Goal: Information Seeking & Learning: Understand process/instructions

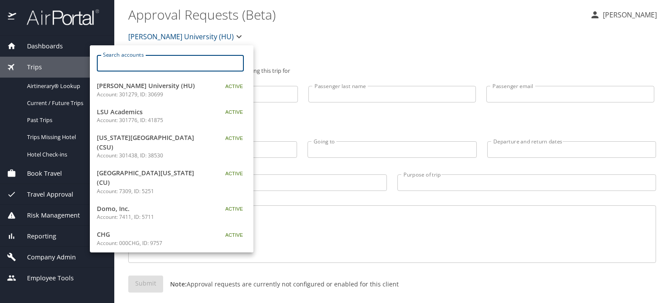
click at [146, 67] on input "Search accounts" at bounding box center [172, 63] width 141 height 17
paste input "CIVICA-"
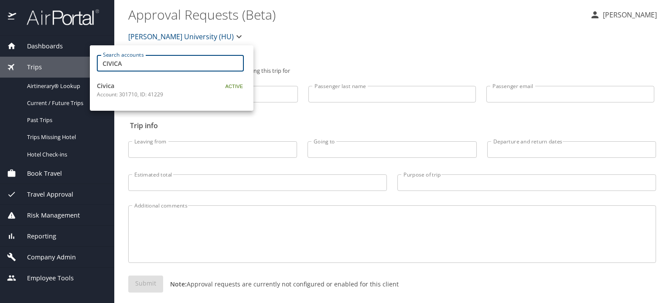
type input "CIVICA"
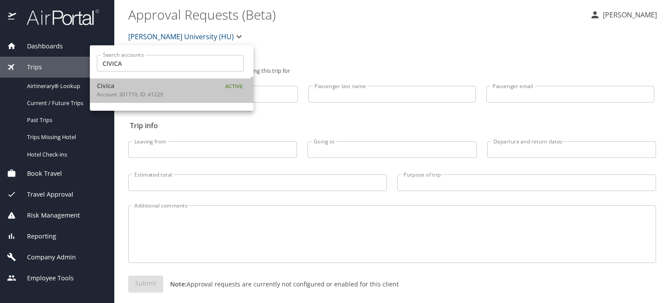
click at [145, 89] on span "Civica" at bounding box center [151, 86] width 109 height 10
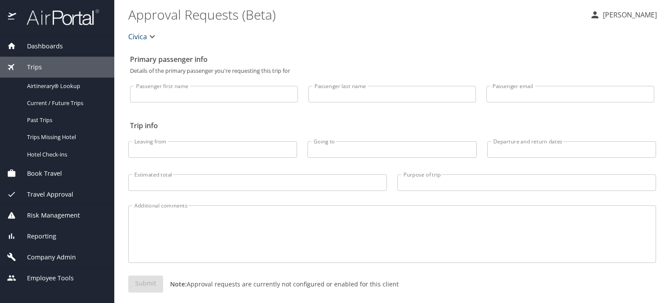
click at [61, 254] on span "Company Admin" at bounding box center [46, 257] width 60 height 10
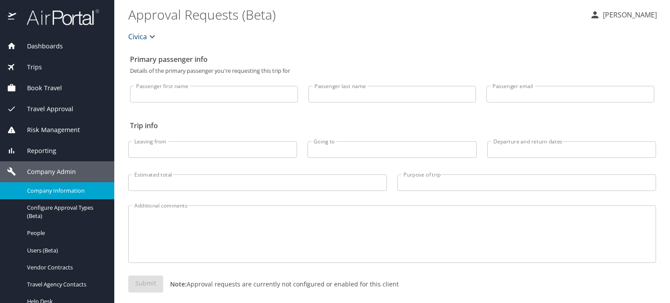
click at [67, 189] on span "Company Information" at bounding box center [65, 191] width 77 height 8
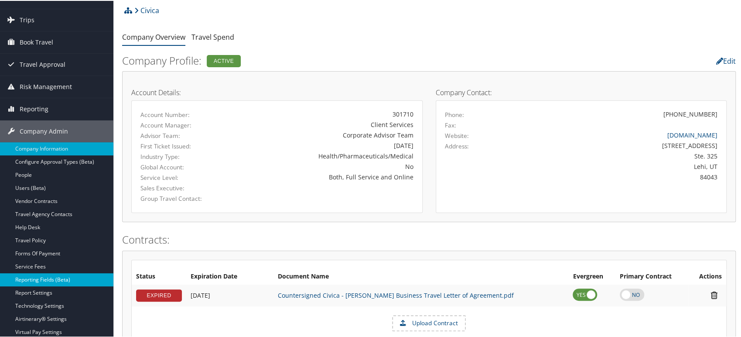
scroll to position [172, 0]
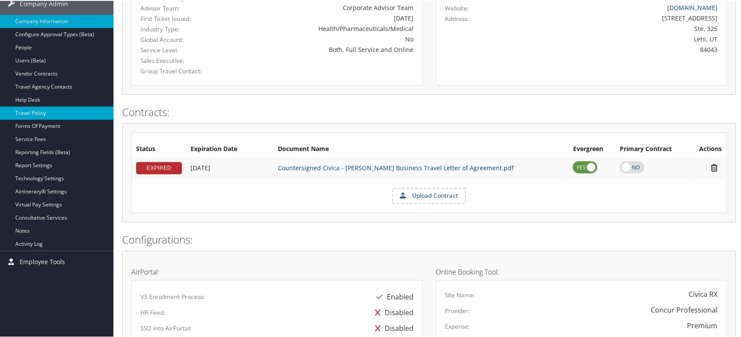
click at [44, 111] on link "Travel Policy" at bounding box center [56, 111] width 113 height 13
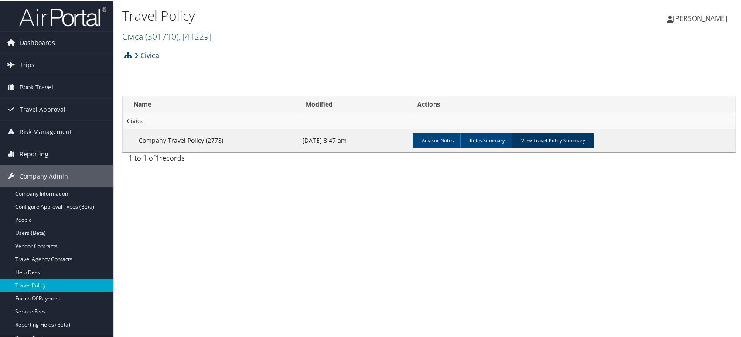
click at [566, 142] on link "View Travel Policy Summary" at bounding box center [552, 140] width 82 height 16
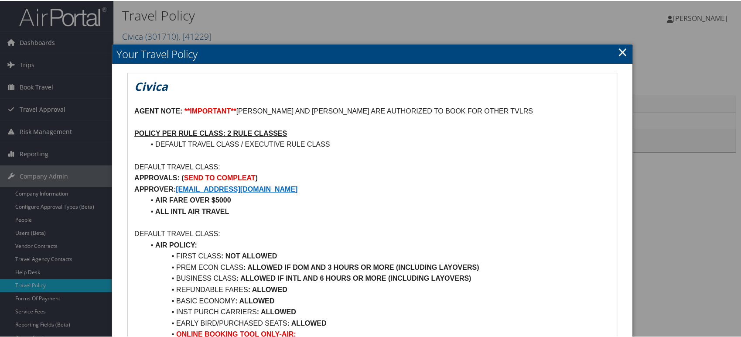
click at [617, 51] on link "×" at bounding box center [622, 50] width 10 height 17
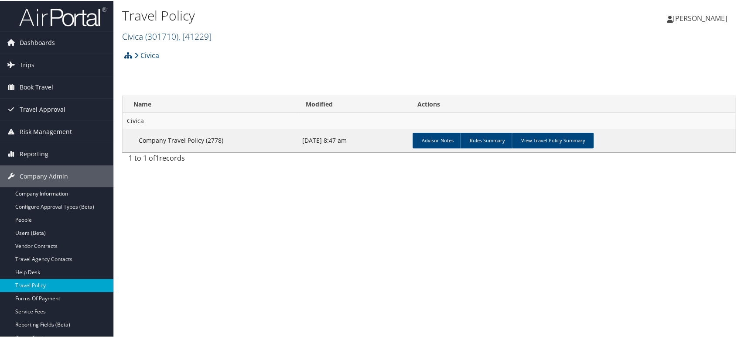
click at [156, 34] on span "( 301710 )" at bounding box center [161, 36] width 33 height 12
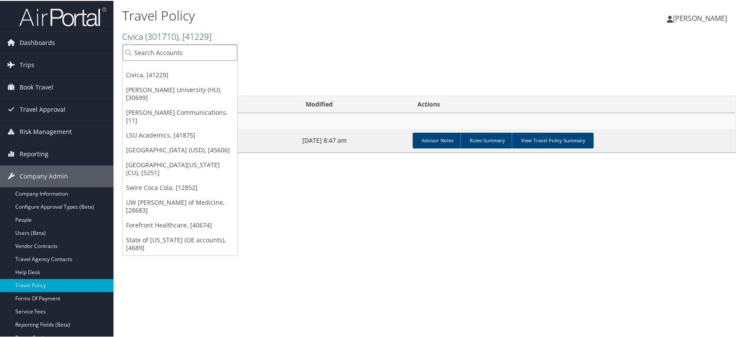
click at [153, 48] on input "search" at bounding box center [179, 52] width 115 height 16
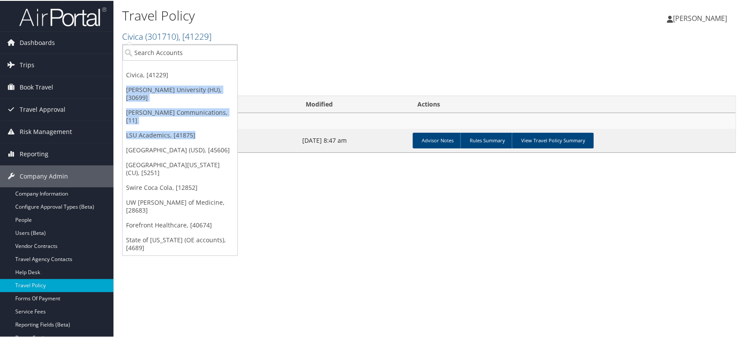
drag, startPoint x: 202, startPoint y: 111, endPoint x: 230, endPoint y: 72, distance: 47.4
click at [230, 72] on ul "Civica, [41229] [PERSON_NAME][GEOGRAPHIC_DATA] (HU), [30699] [PERSON_NAME] Comm…" at bounding box center [180, 148] width 116 height 211
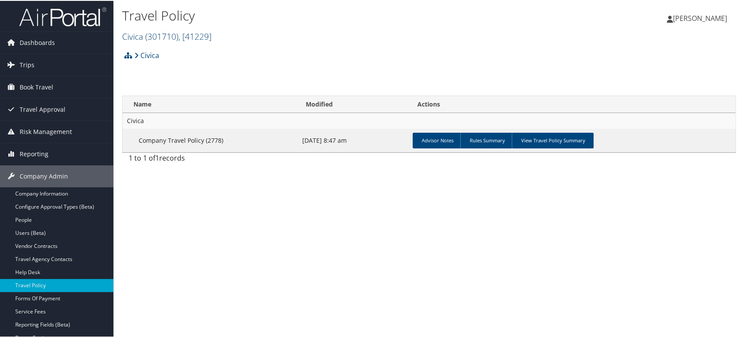
click at [185, 35] on span ", [ 41229 ]" at bounding box center [194, 36] width 33 height 12
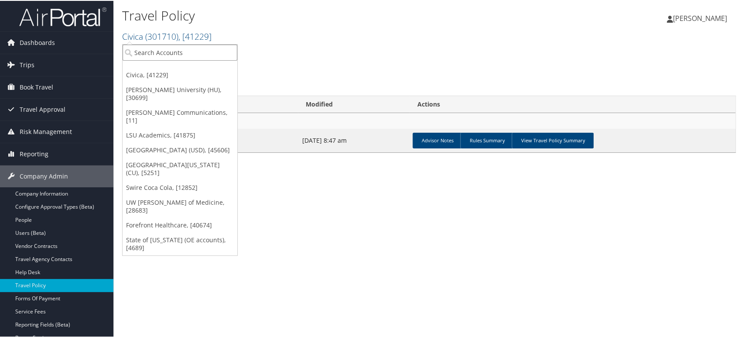
click at [194, 56] on input "search" at bounding box center [179, 52] width 115 height 16
type input "fortis sol"
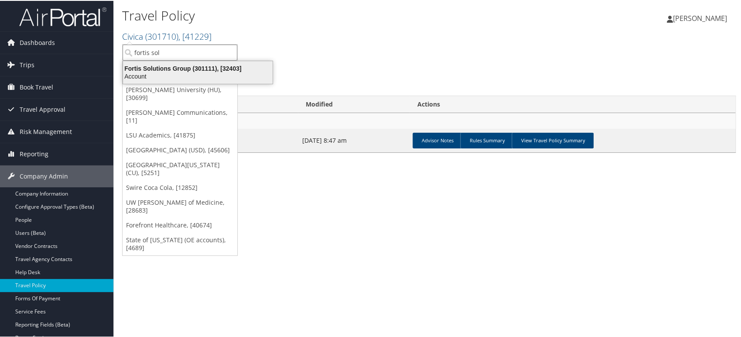
click at [167, 68] on div "Fortis Solutions Group (301111), [32403]" at bounding box center [198, 68] width 160 height 8
